Goal: Information Seeking & Learning: Check status

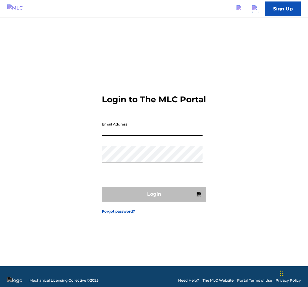
click at [191, 132] on body "Sign Up Login to The MLC Portal Email Address Password Login Forgot password? M…" at bounding box center [154, 143] width 308 height 287
click at [170, 136] on input "Email Address" at bounding box center [152, 127] width 101 height 17
type input "lorin.jones@themlc.com"
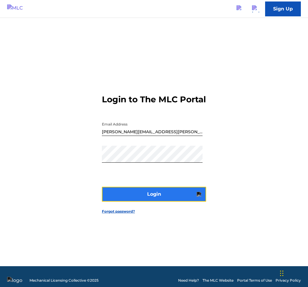
click at [166, 197] on button "Login" at bounding box center [154, 194] width 104 height 15
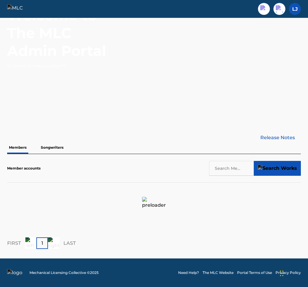
scroll to position [17, 0]
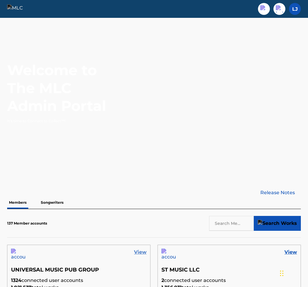
click at [141, 250] on link "View" at bounding box center [140, 252] width 12 height 7
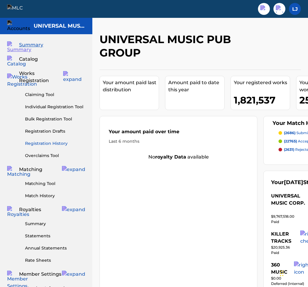
click at [48, 140] on link "Registration History" at bounding box center [55, 143] width 60 height 6
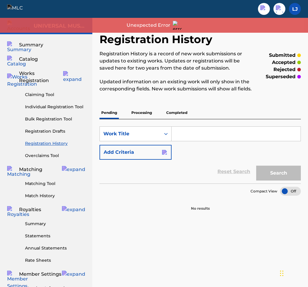
click at [191, 136] on input "Search Form" at bounding box center [235, 134] width 129 height 14
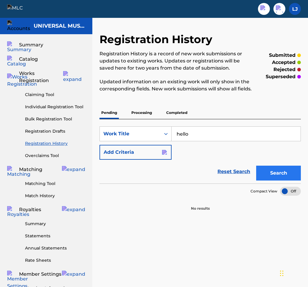
type input "hello"
click at [269, 171] on button "Search" at bounding box center [278, 173] width 45 height 15
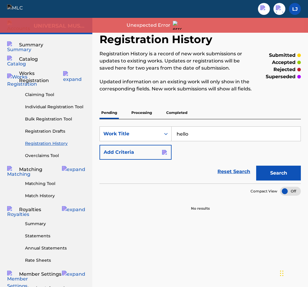
click at [146, 114] on p "Processing" at bounding box center [141, 113] width 24 height 12
click at [173, 113] on p "Completed" at bounding box center [176, 113] width 25 height 12
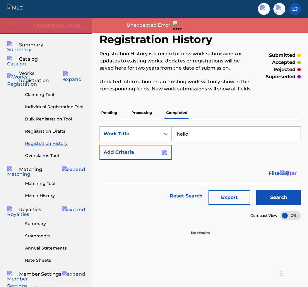
click at [199, 135] on input "hello" at bounding box center [235, 134] width 129 height 14
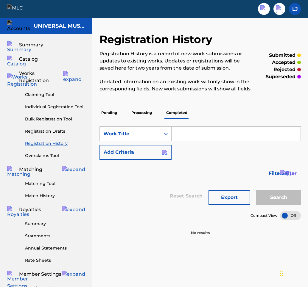
click at [276, 199] on div "Search" at bounding box center [277, 196] width 48 height 24
click at [200, 132] on input "Search Form" at bounding box center [235, 134] width 129 height 14
click at [35, 57] on span "Catalog" at bounding box center [28, 59] width 19 height 7
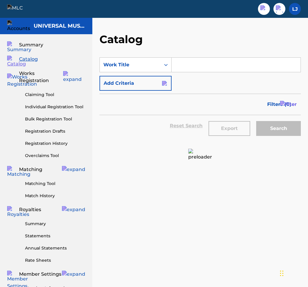
click at [193, 65] on input "Search Form" at bounding box center [235, 65] width 129 height 14
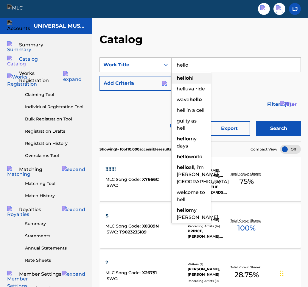
click at [183, 81] on strong "hello" at bounding box center [182, 78] width 12 height 6
type input "hello hi"
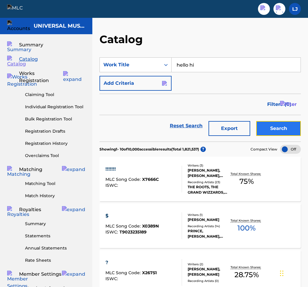
click at [283, 124] on button "Search" at bounding box center [278, 128] width 45 height 15
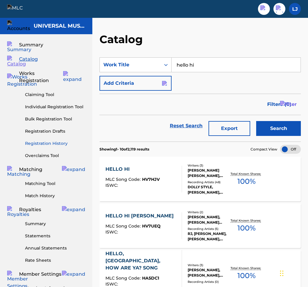
click at [47, 140] on link "Registration History" at bounding box center [55, 143] width 60 height 6
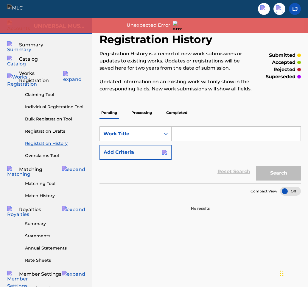
click at [194, 133] on input "Search Form" at bounding box center [235, 134] width 129 height 14
type input "blue"
click at [284, 175] on button "Search" at bounding box center [278, 173] width 45 height 15
click at [261, 140] on input "blue" at bounding box center [235, 134] width 129 height 14
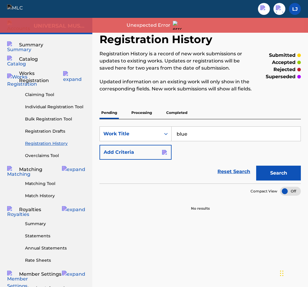
click at [261, 140] on input "blue" at bounding box center [235, 134] width 129 height 14
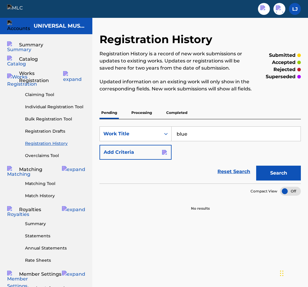
click at [196, 114] on div "Pending Processing Completed" at bounding box center [199, 113] width 201 height 12
click at [176, 115] on p "Completed" at bounding box center [176, 113] width 25 height 12
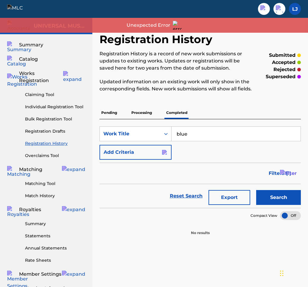
click at [141, 113] on p "Processing" at bounding box center [141, 113] width 24 height 12
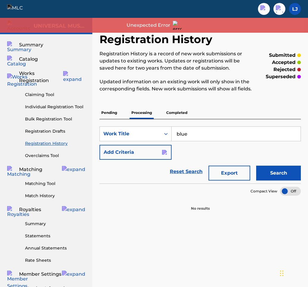
click at [201, 136] on input "blue" at bounding box center [235, 134] width 129 height 14
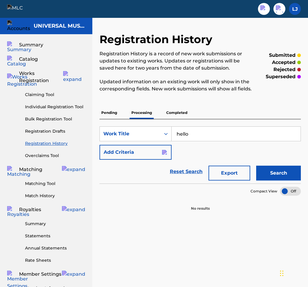
click at [256, 166] on button "Search" at bounding box center [278, 173] width 45 height 15
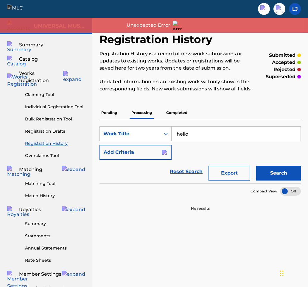
click at [201, 136] on input "hello" at bounding box center [235, 134] width 129 height 14
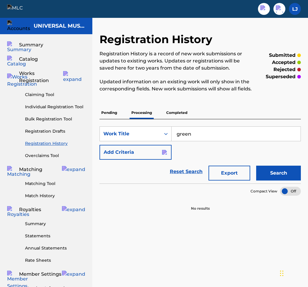
click at [256, 166] on button "Search" at bounding box center [278, 173] width 45 height 15
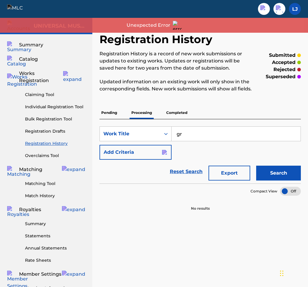
type input "g"
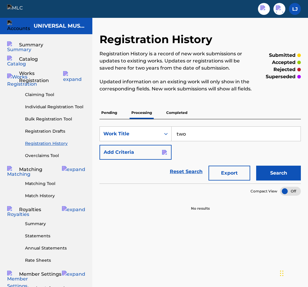
click at [256, 166] on button "Search" at bounding box center [278, 173] width 45 height 15
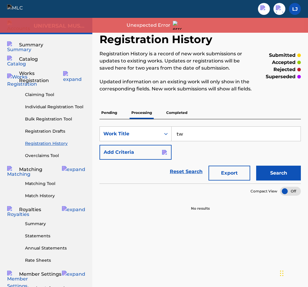
type input "t"
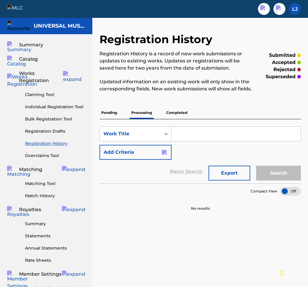
click at [199, 137] on input "Search Form" at bounding box center [235, 134] width 129 height 14
type input "hello"
click at [256, 166] on button "Search" at bounding box center [278, 173] width 45 height 15
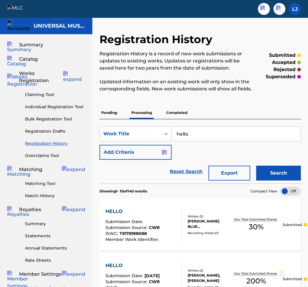
click at [112, 213] on div "HELLO" at bounding box center [132, 211] width 55 height 7
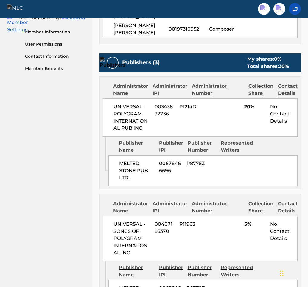
scroll to position [249, 0]
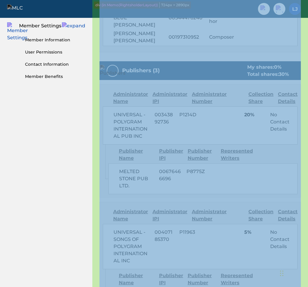
click at [302, 57] on div "< Back to results Edit HELLO Work Detail Member Work Identifier -- MLC Song Cod…" at bounding box center [199, 221] width 215 height 875
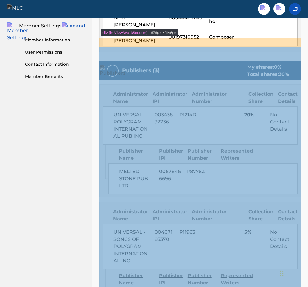
click at [300, 68] on div "Publishers (3) My shares: 0 % Total shares: 30 % Administrator Name Administrat…" at bounding box center [199, 223] width 201 height 325
